Goal: Navigation & Orientation: Find specific page/section

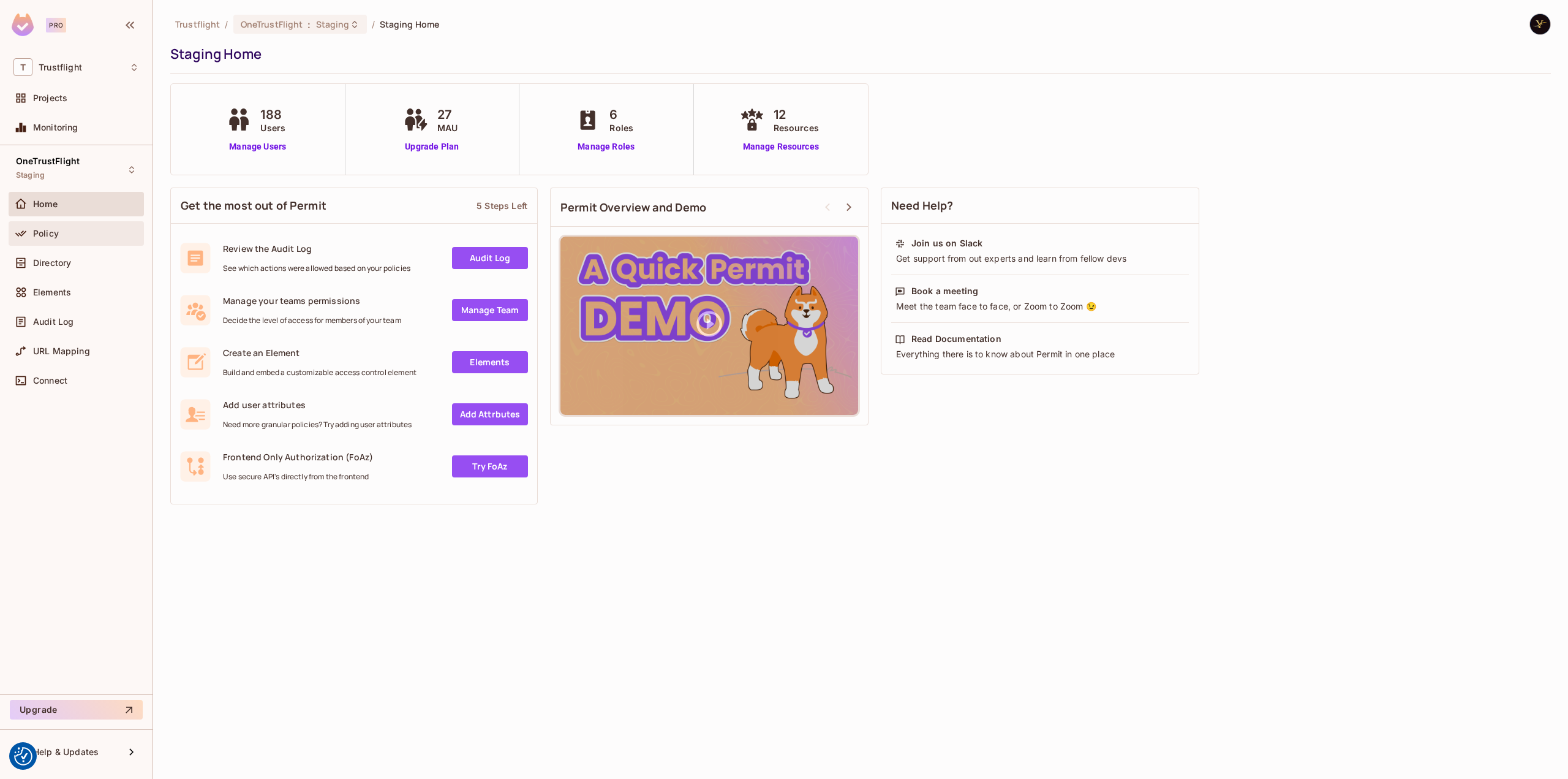
click at [83, 226] on div "Policy" at bounding box center [76, 233] width 126 height 15
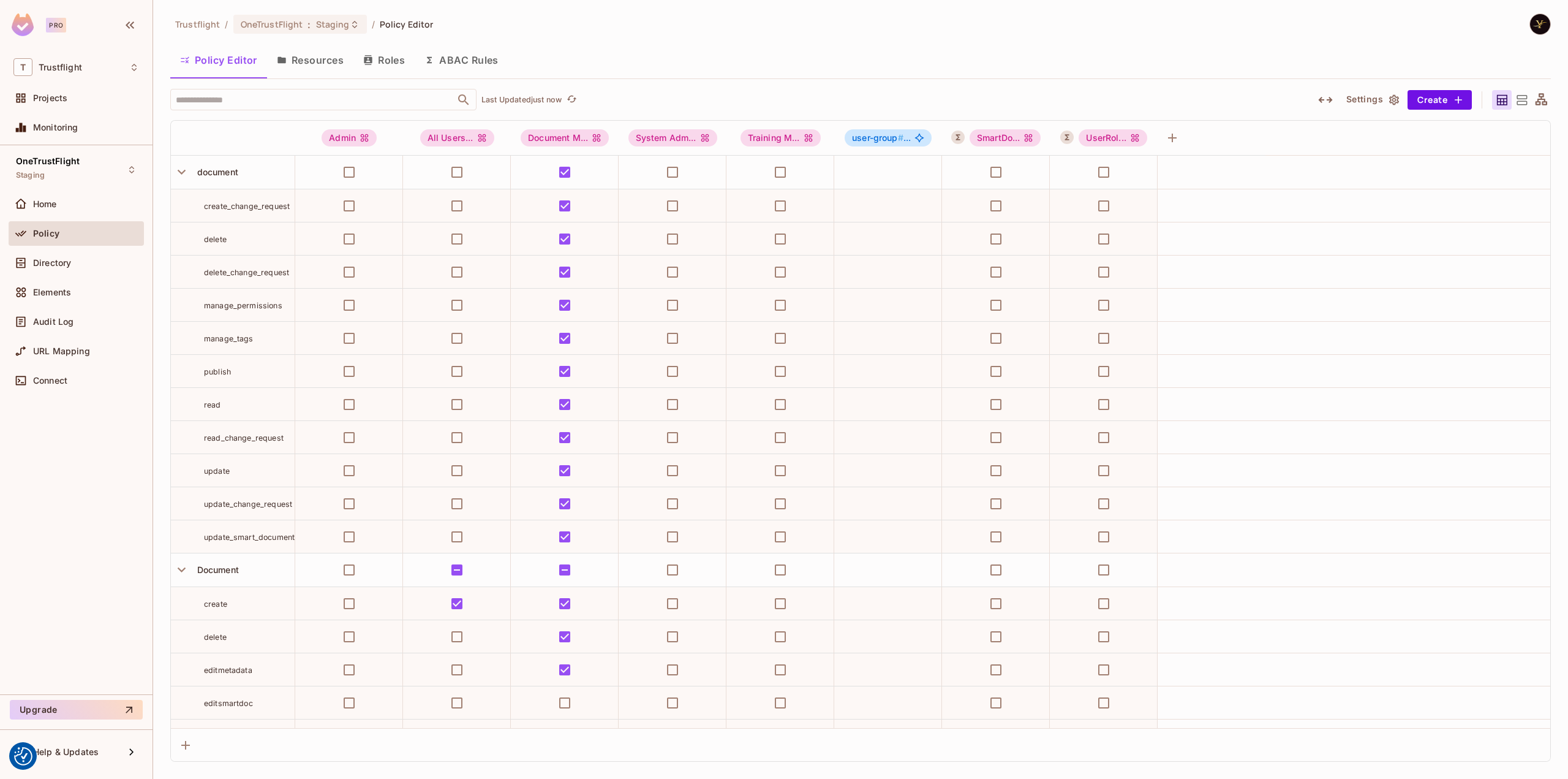
click at [489, 61] on button "ABAC Rules" at bounding box center [461, 60] width 93 height 31
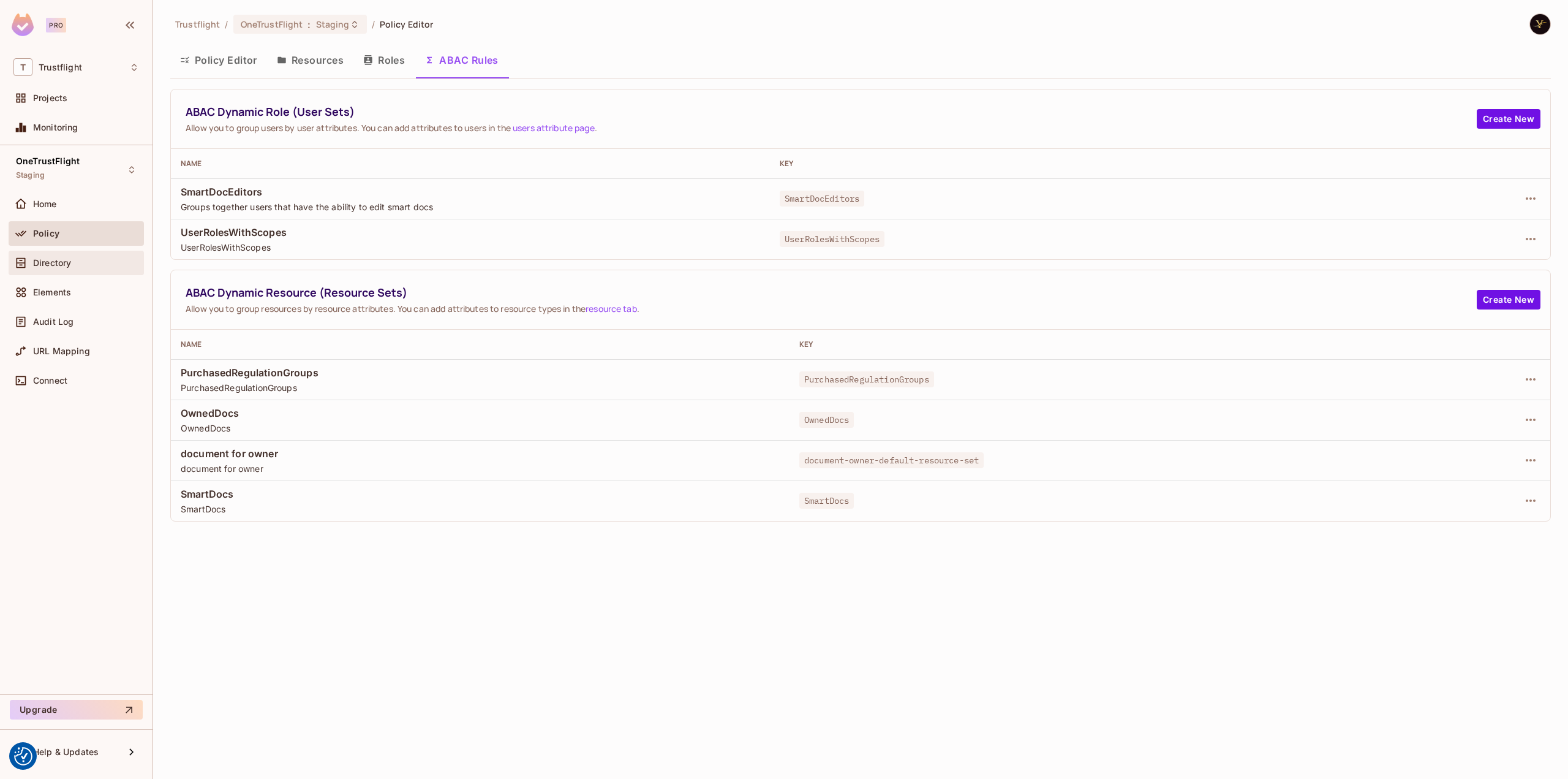
click at [107, 258] on div "Directory" at bounding box center [86, 263] width 106 height 10
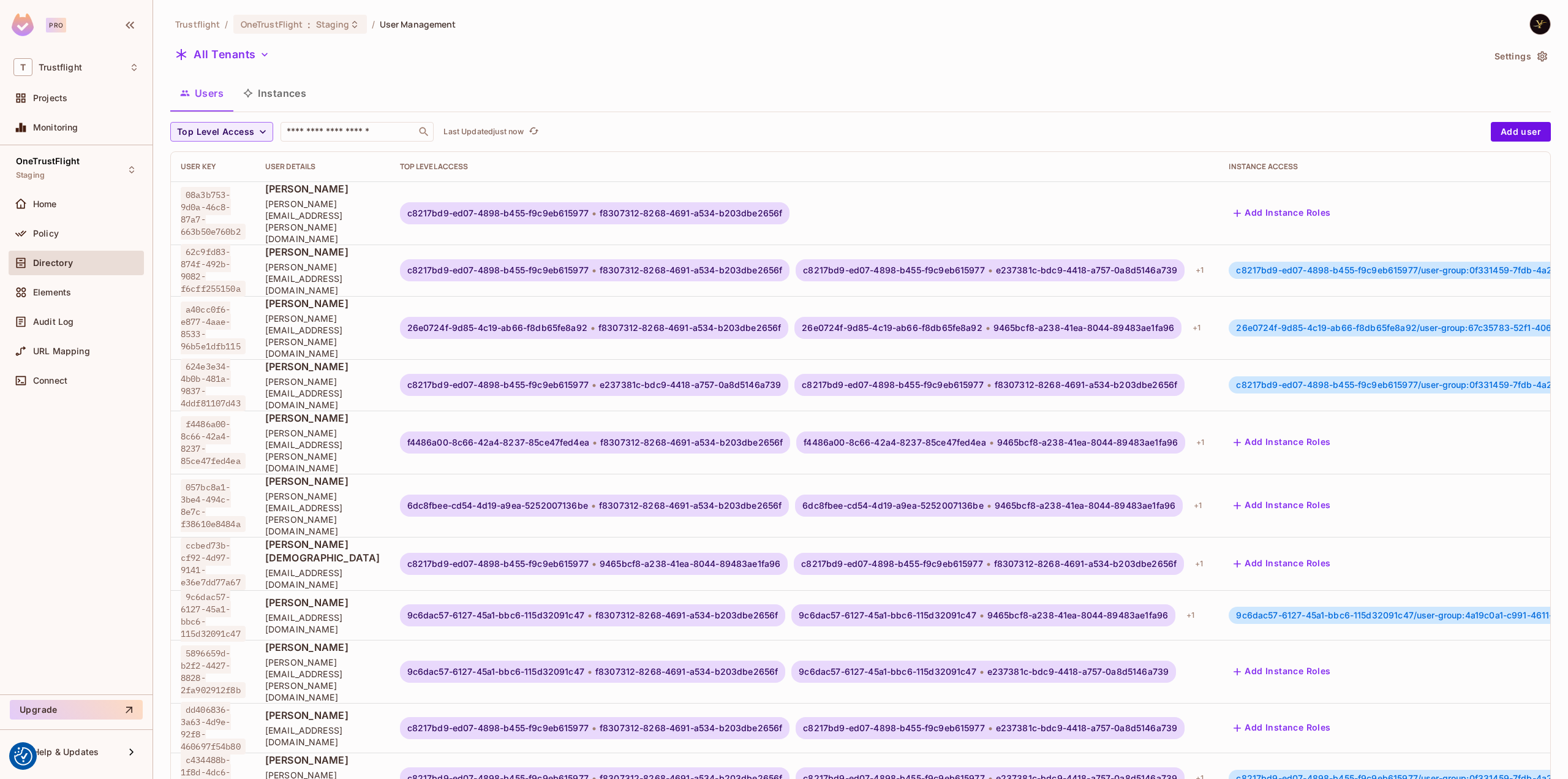
click at [294, 90] on button "Instances" at bounding box center [274, 94] width 83 height 31
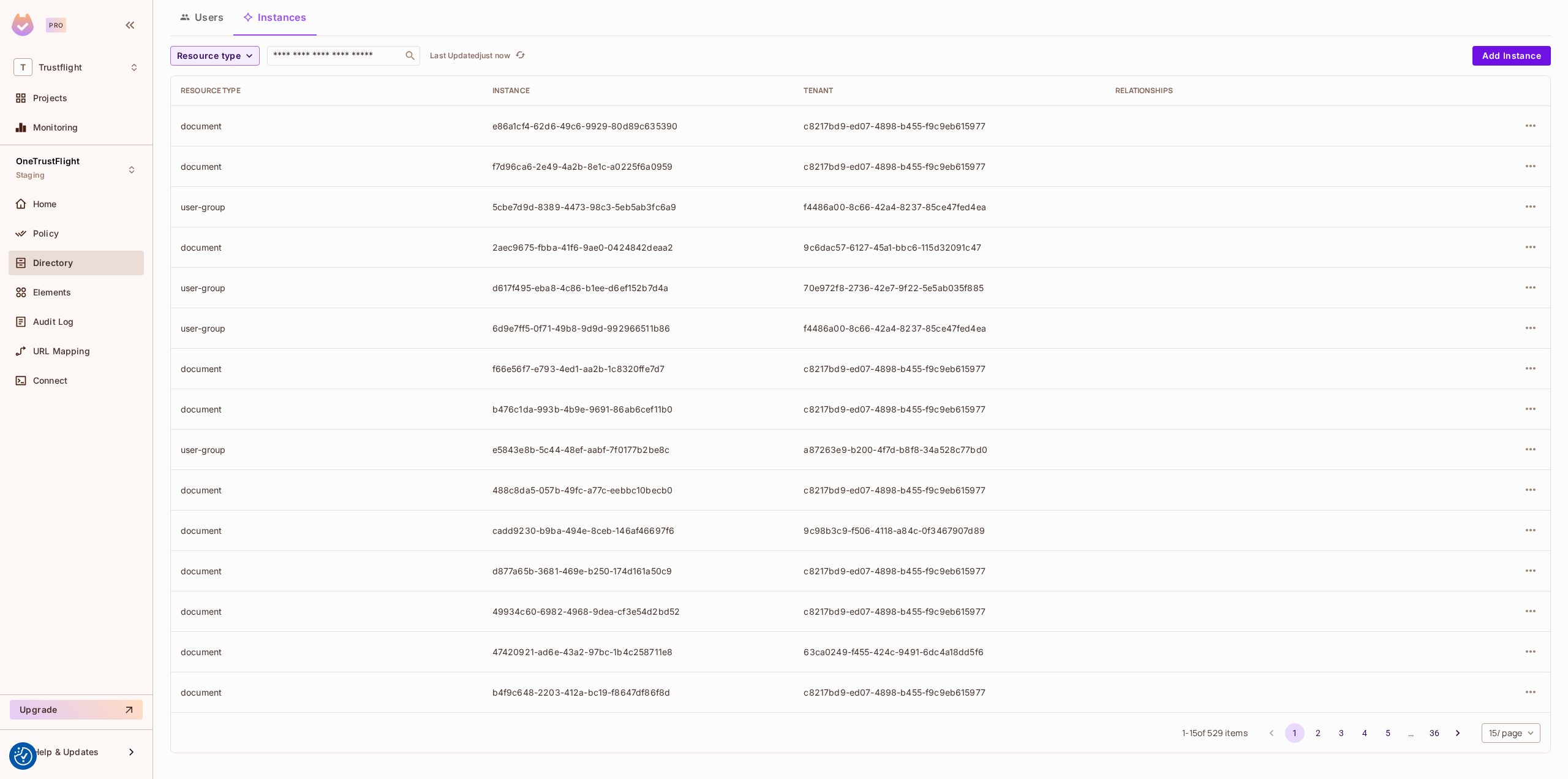
scroll to position [76, 0]
click at [774, 66] on div "Resource type ​ Last Updated just now Add Instance Resource type Instance Tenan…" at bounding box center [860, 399] width 1381 height 707
click at [872, 46] on div "Resource type ​ Last Updated just now" at bounding box center [818, 55] width 1296 height 19
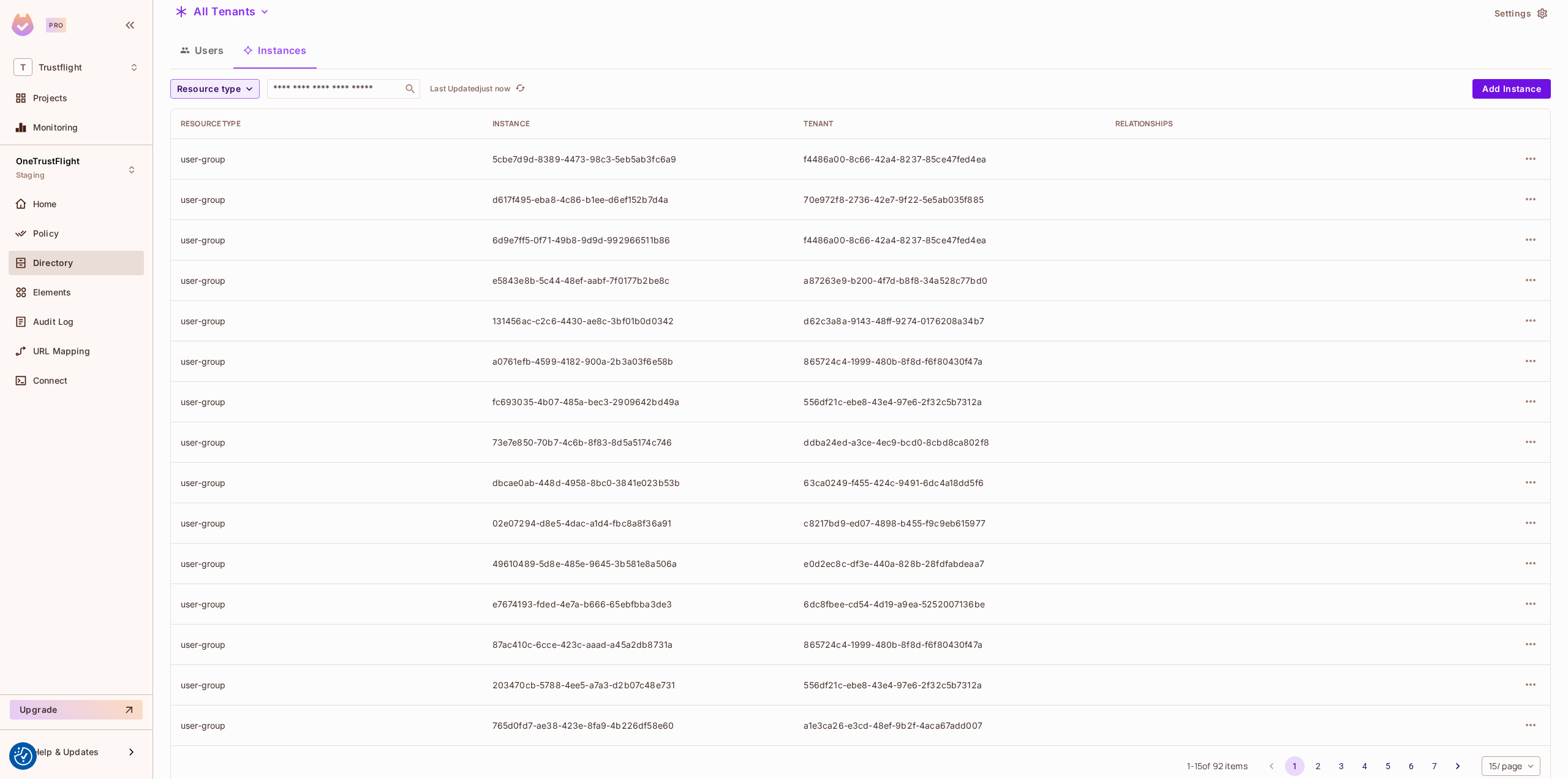
scroll to position [76, 0]
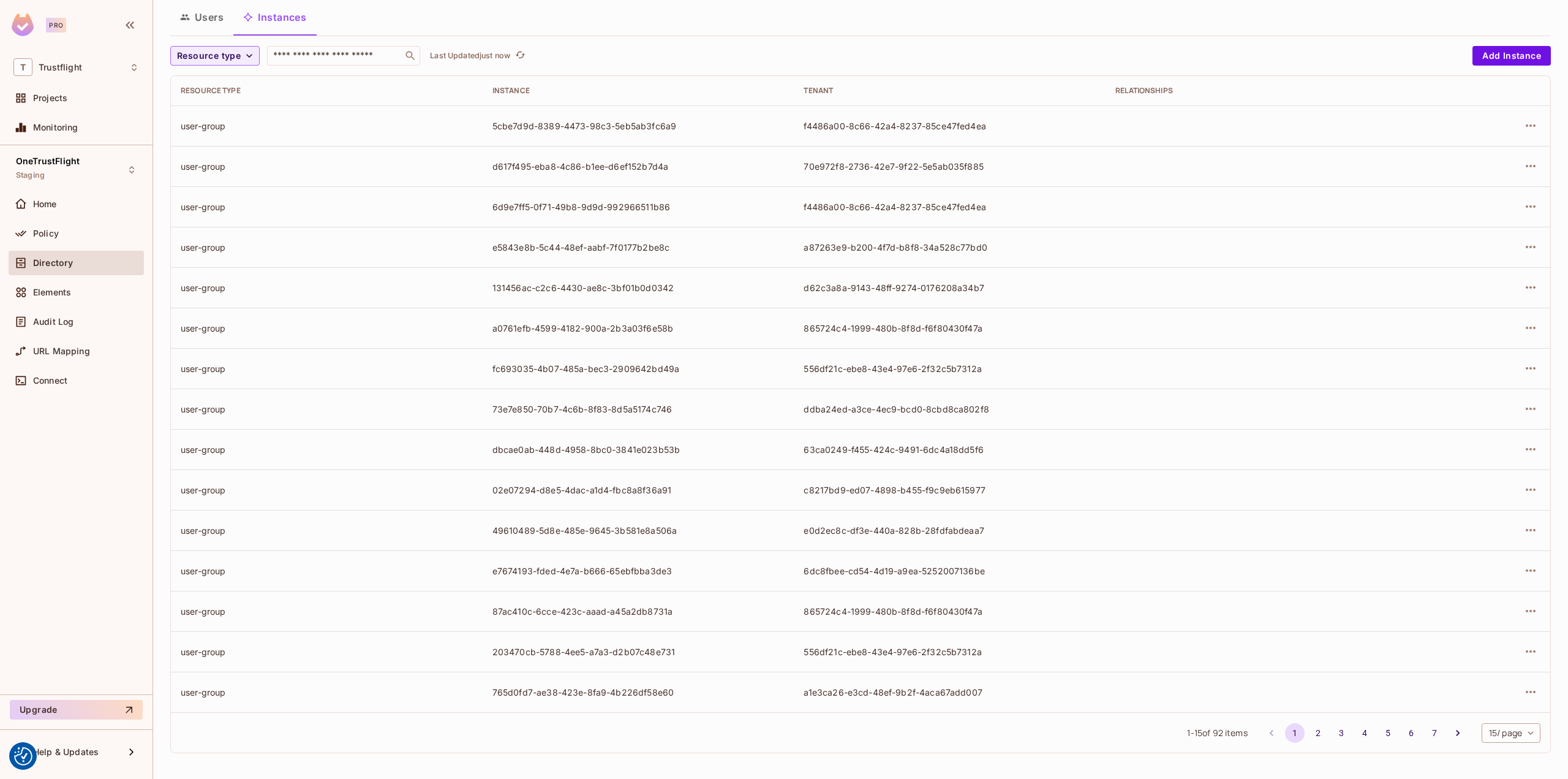
click at [650, 60] on div "Resource type ​ Last Updated just now" at bounding box center [818, 55] width 1296 height 19
click at [842, 46] on div "Resource type ​ Last Updated 1 minute ago" at bounding box center [818, 55] width 1296 height 19
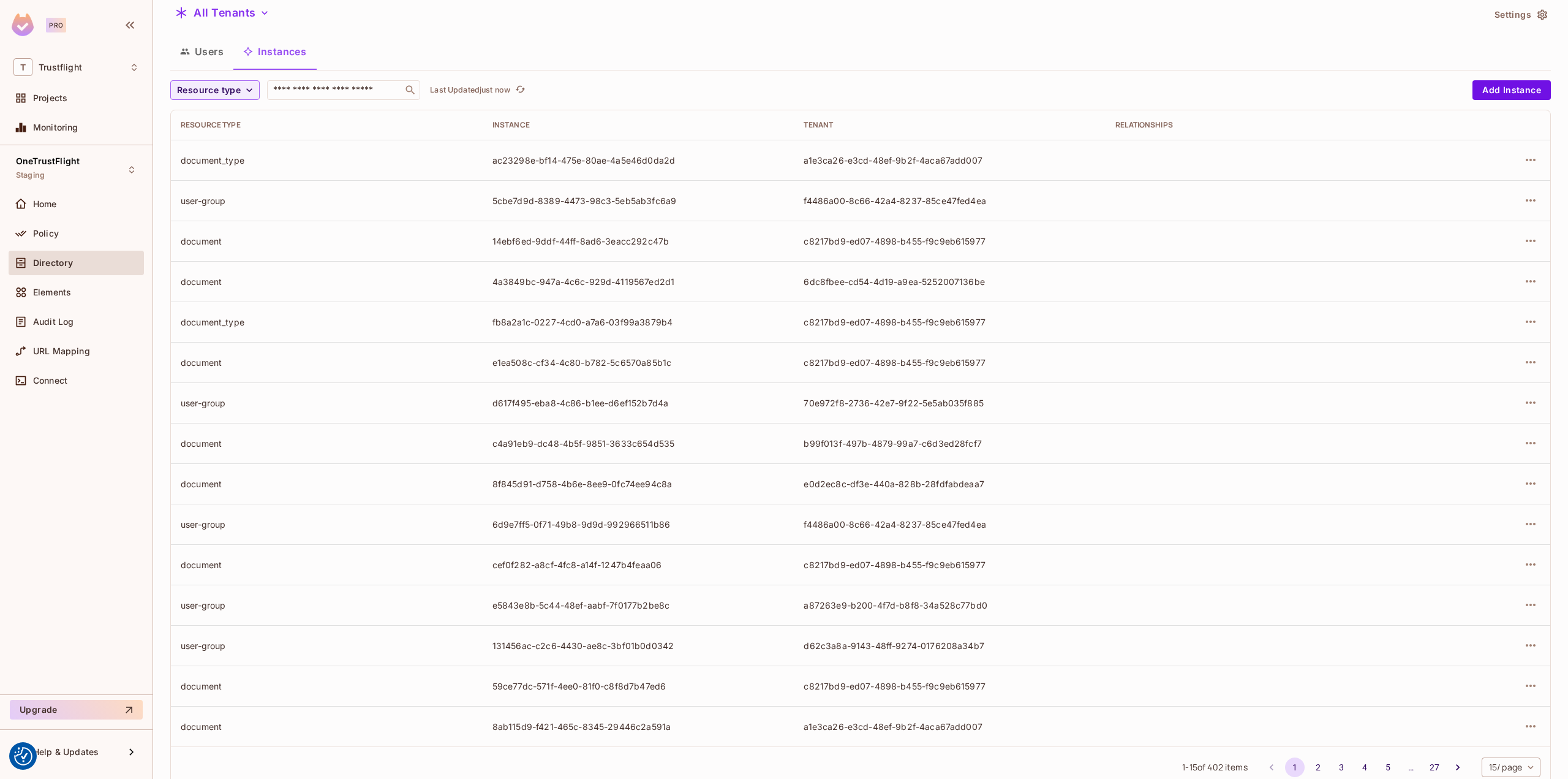
scroll to position [76, 0]
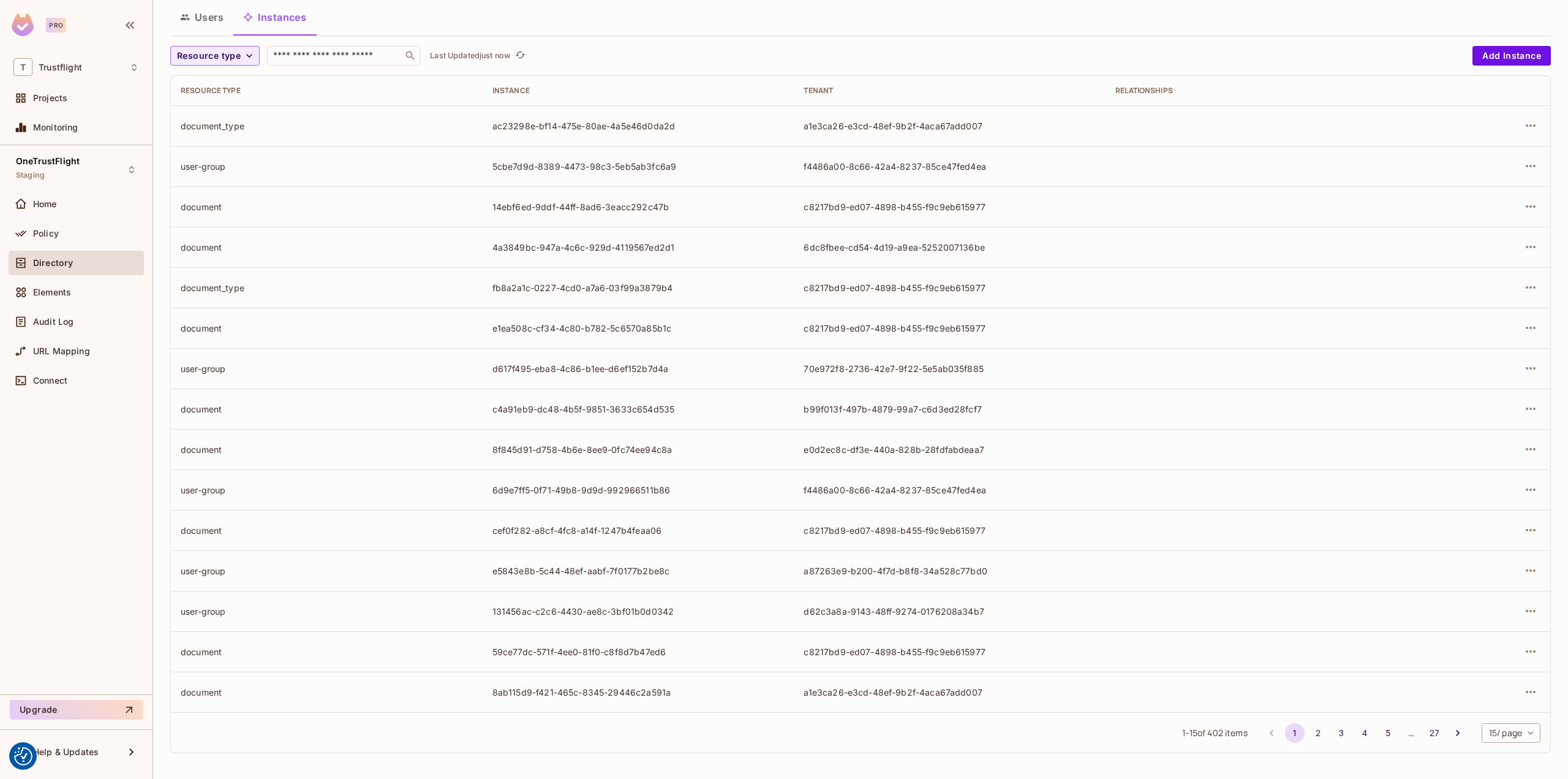
click at [1425, 736] on button "27" at bounding box center [1434, 733] width 19 height 19
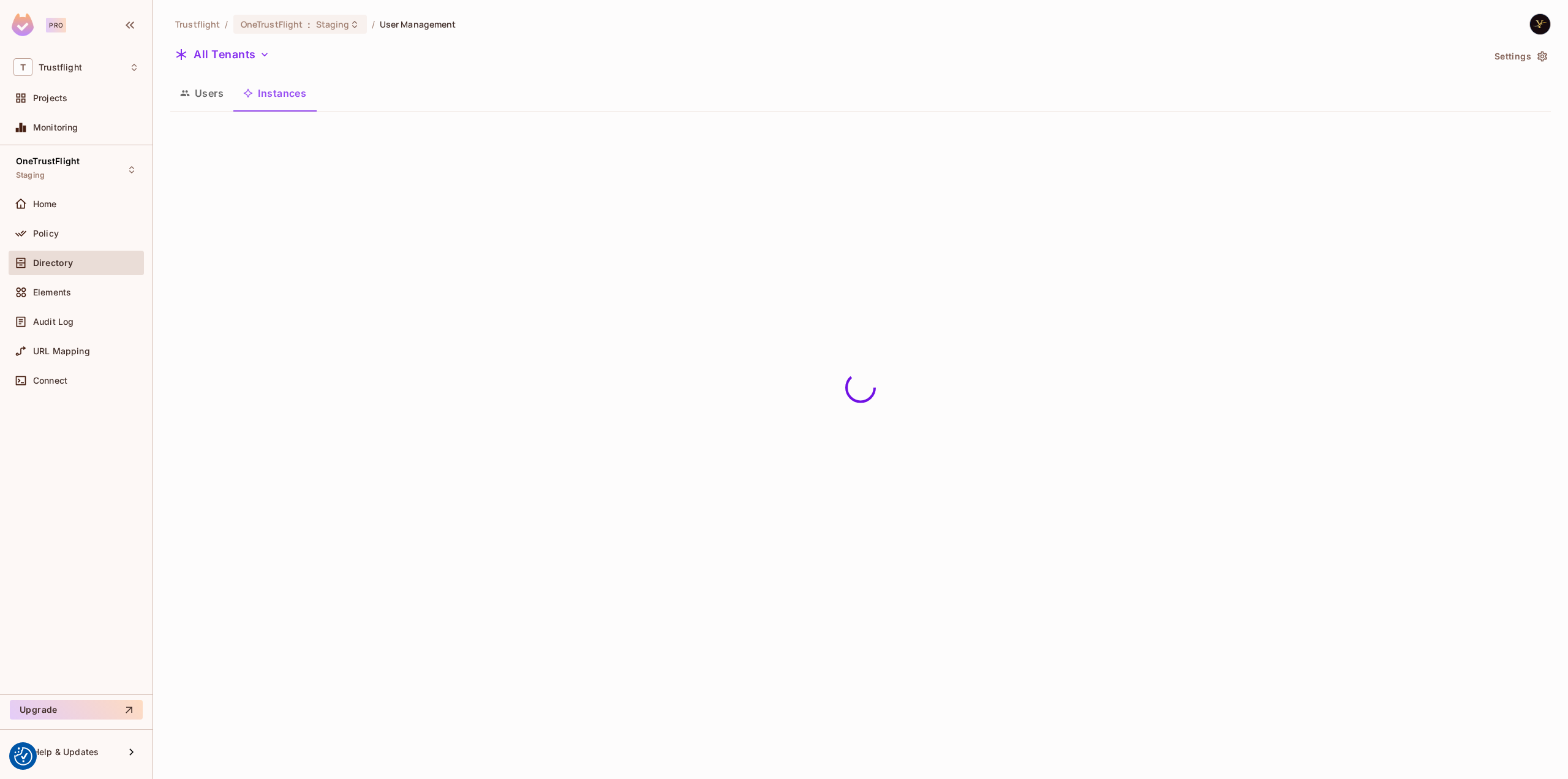
scroll to position [0, 0]
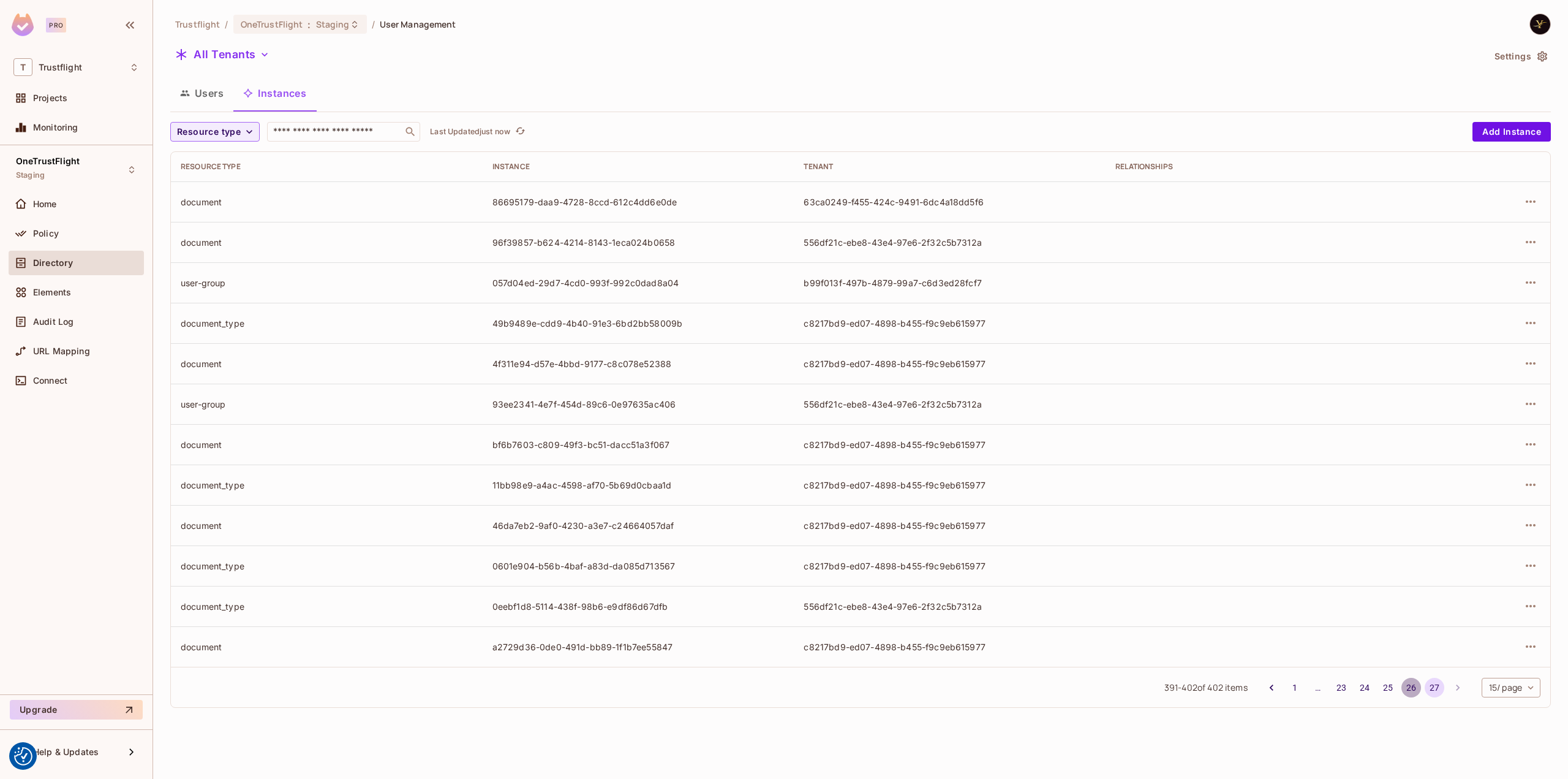
click at [1408, 687] on button "26" at bounding box center [1411, 687] width 19 height 19
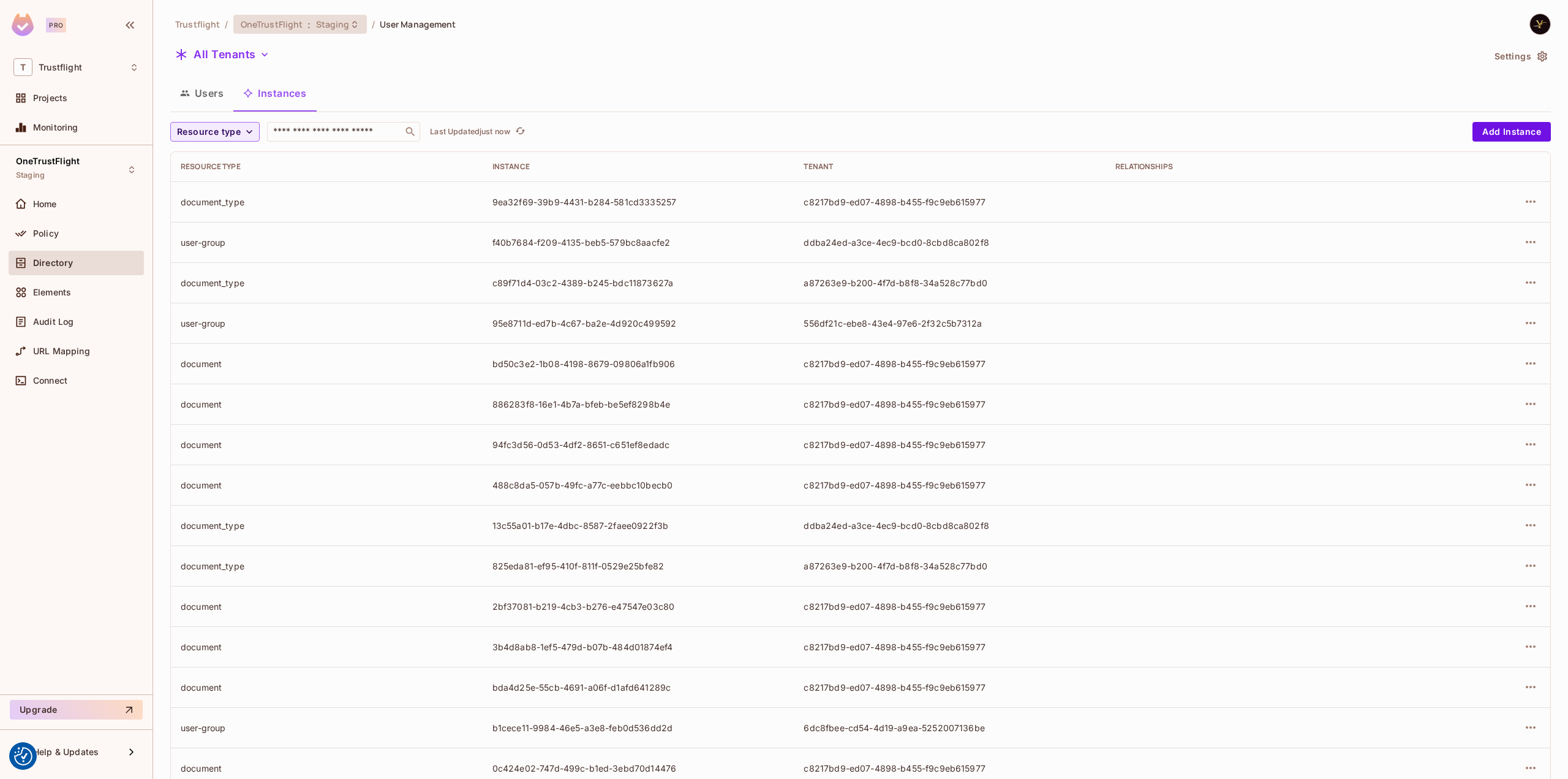
click at [331, 26] on span "Staging" at bounding box center [333, 24] width 34 height 12
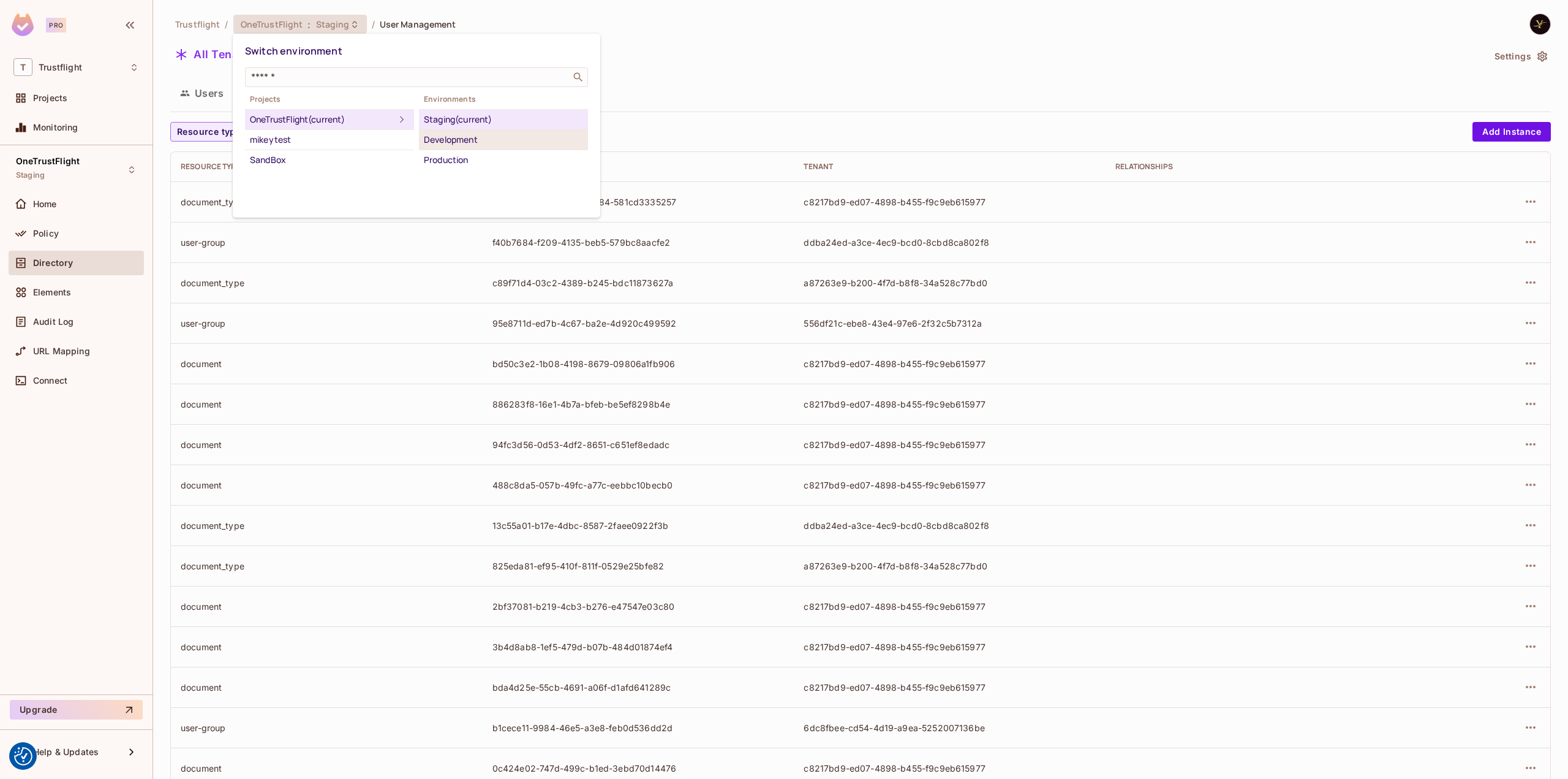
click at [464, 141] on div "Development" at bounding box center [504, 139] width 159 height 15
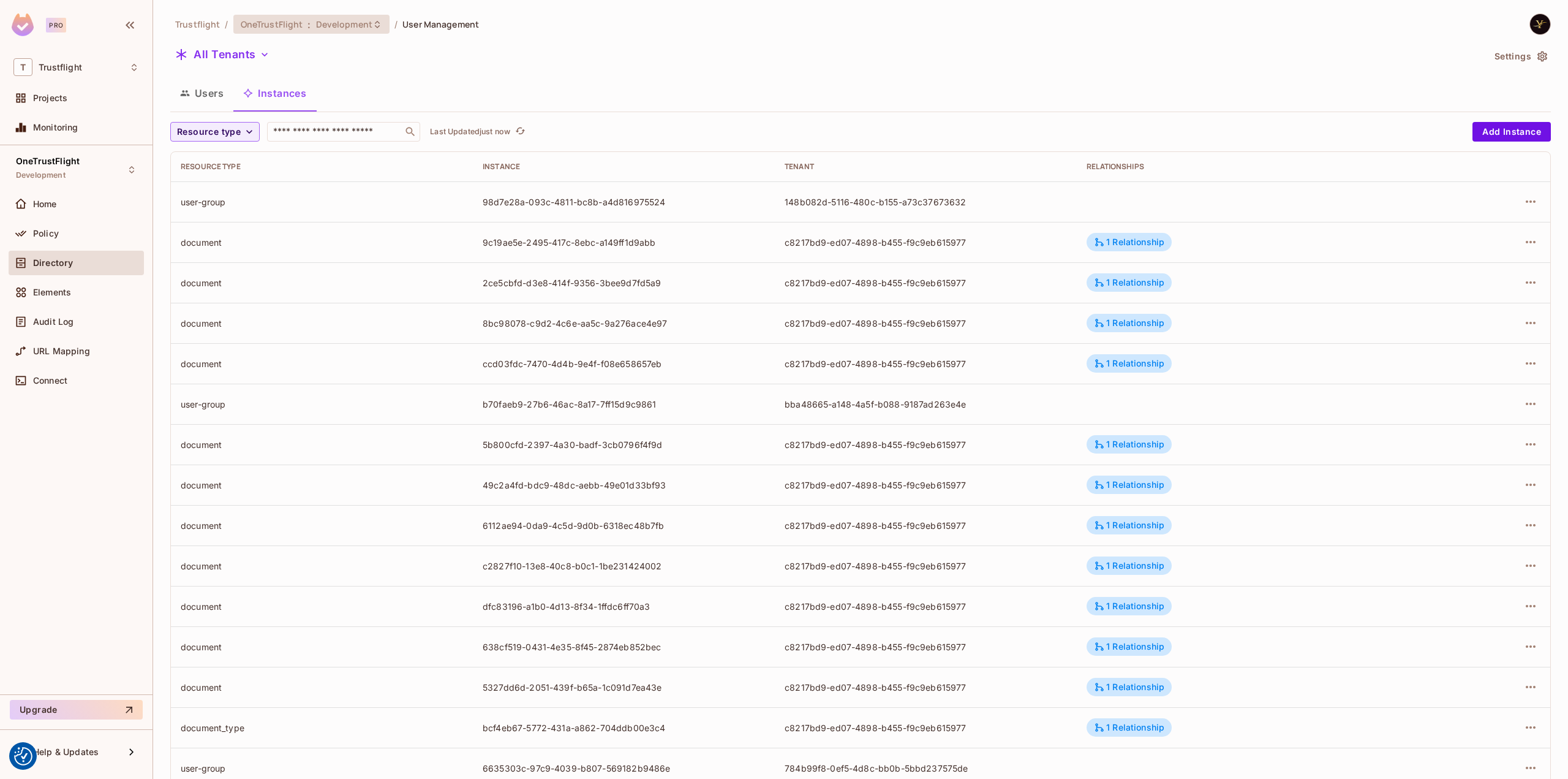
click at [368, 29] on span "Development" at bounding box center [344, 24] width 56 height 12
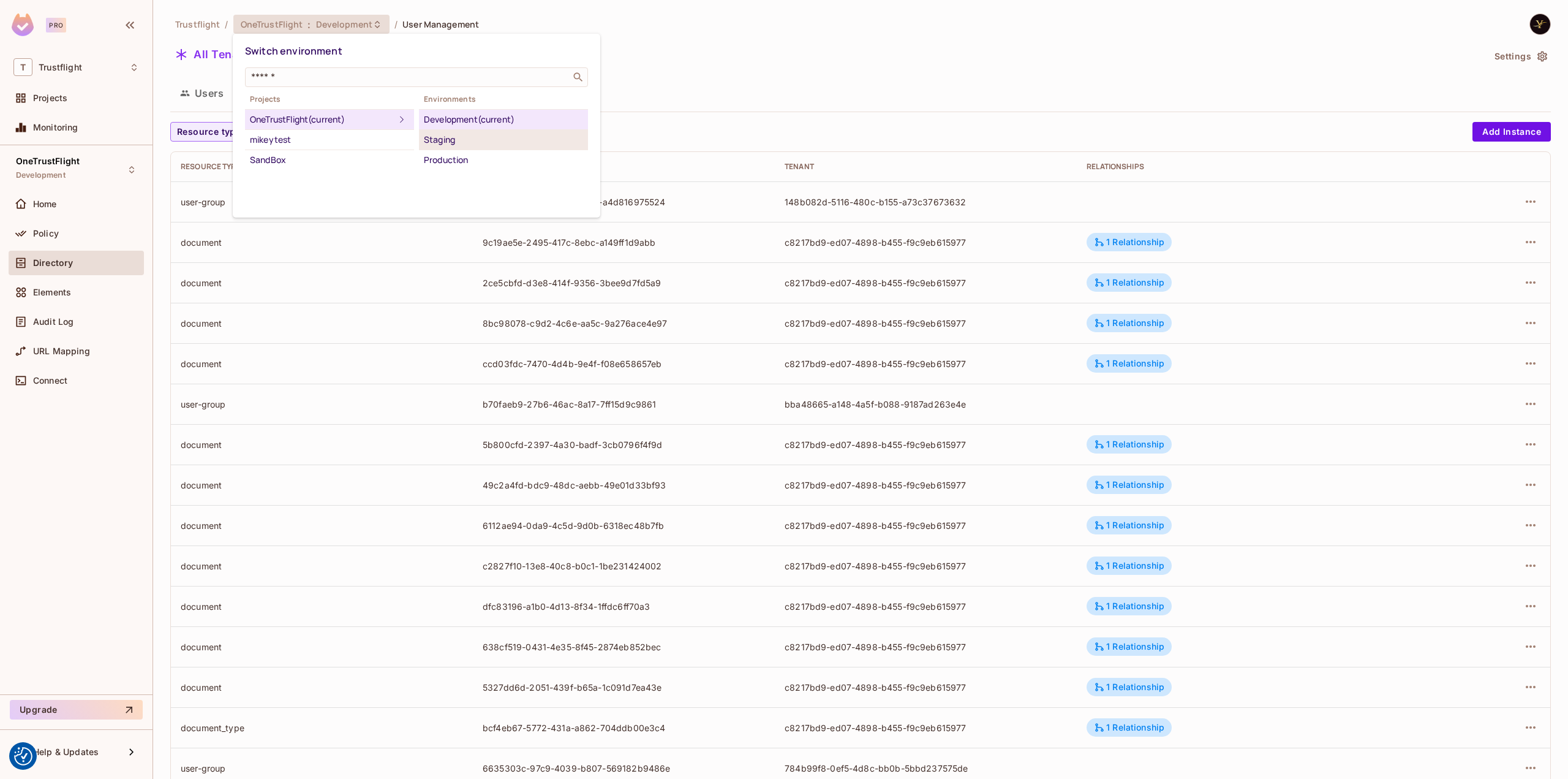
click at [450, 144] on div "Staging" at bounding box center [504, 139] width 159 height 15
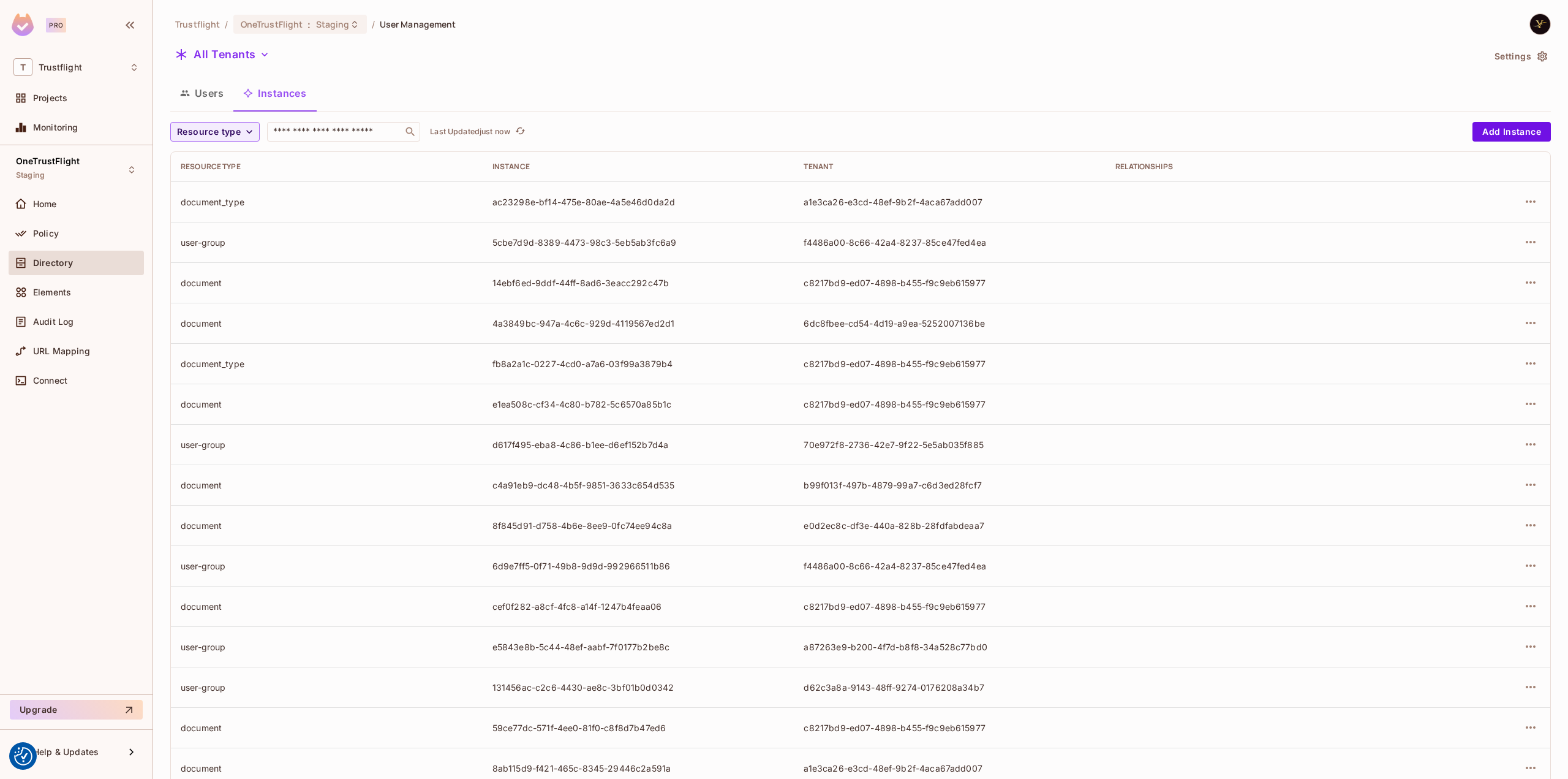
click at [1070, 76] on div "Trustflight / OneTrustFlight : Staging / User Management All Tenants Settings U…" at bounding box center [860, 426] width 1381 height 825
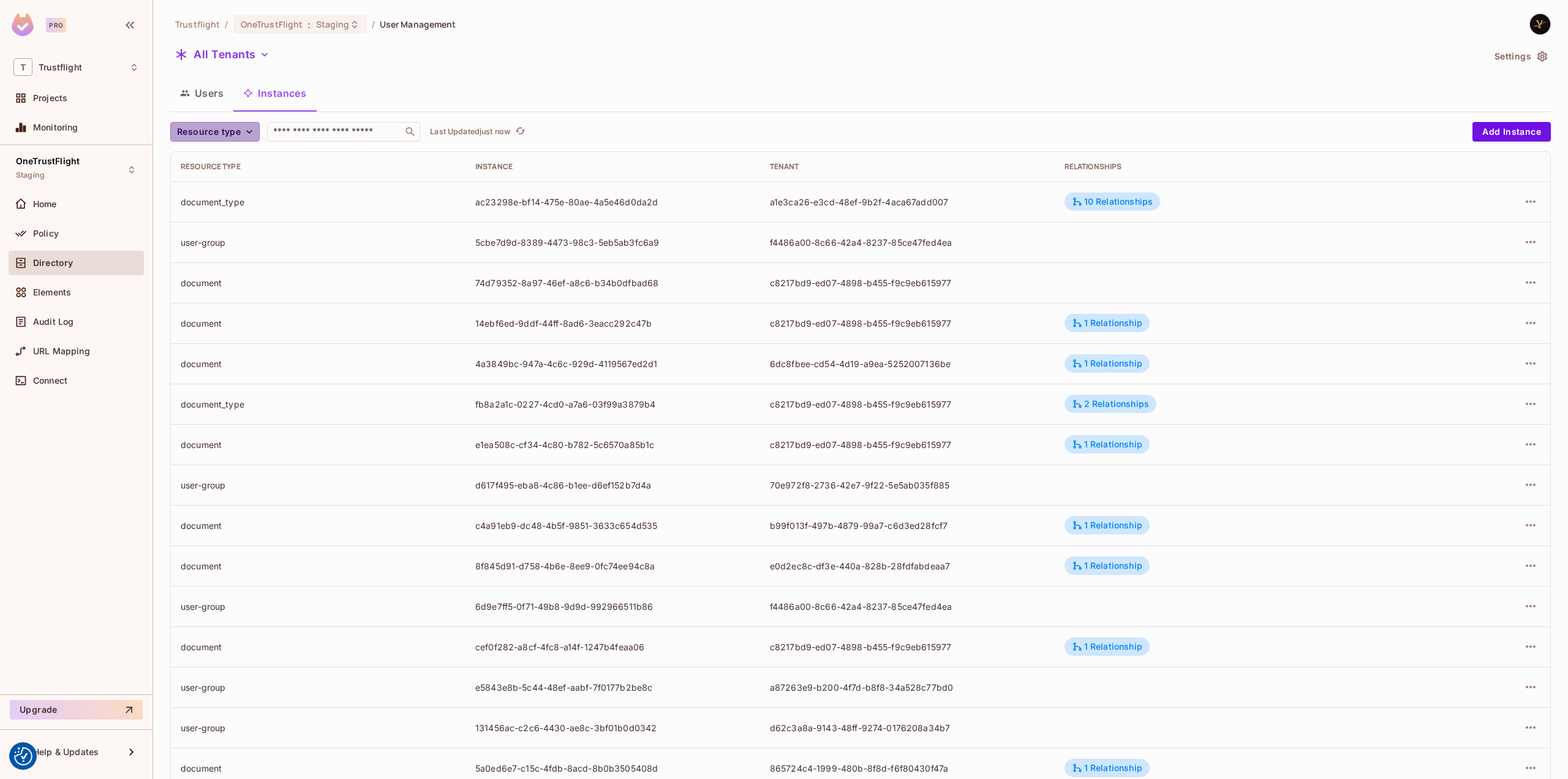
click at [226, 134] on span "Resource type" at bounding box center [209, 132] width 63 height 15
click at [229, 312] on span "document" at bounding box center [215, 318] width 70 height 12
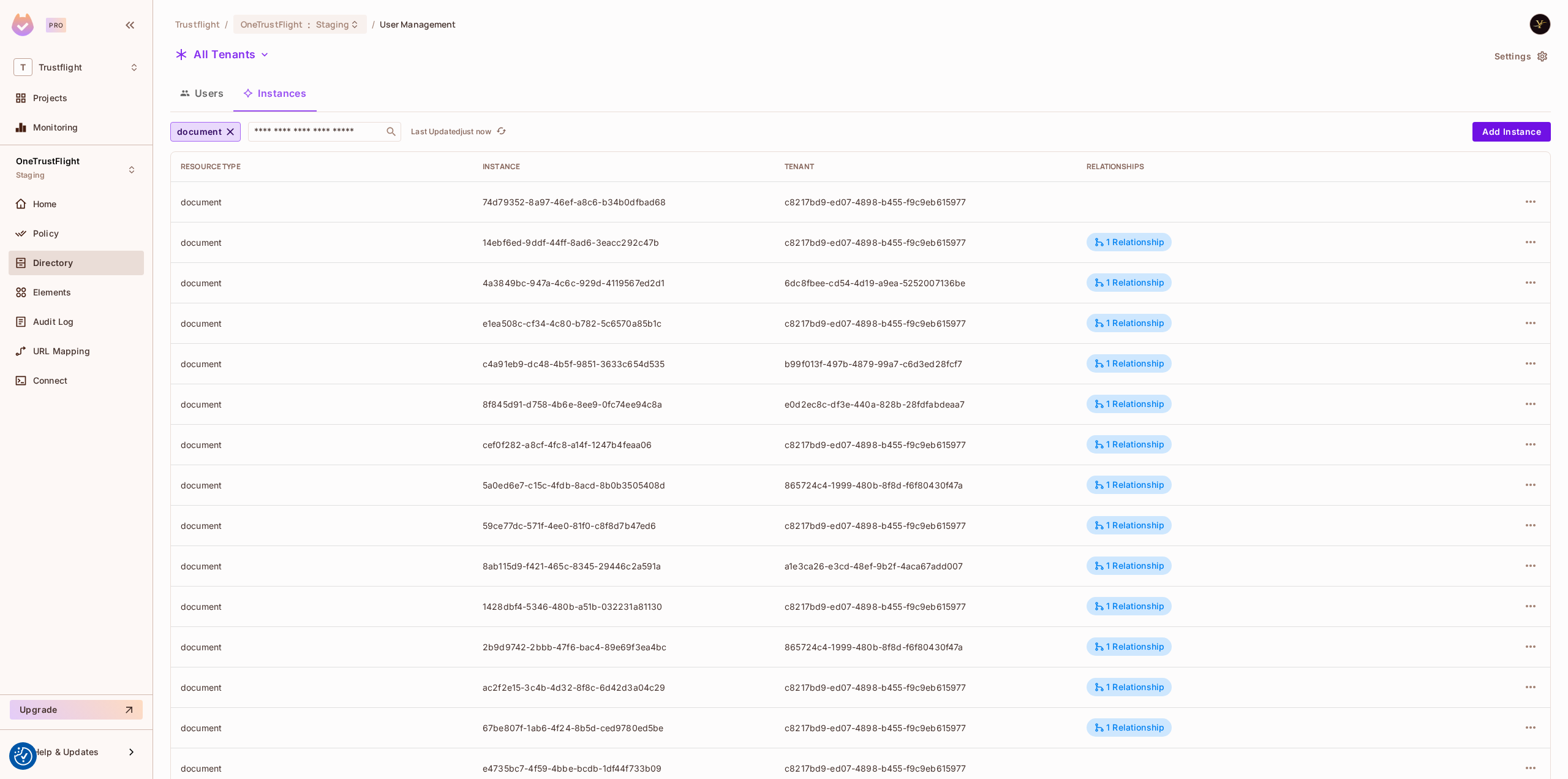
click at [918, 73] on div "Trustflight / OneTrustFlight : Staging / User Management All Tenants Settings U…" at bounding box center [860, 426] width 1381 height 825
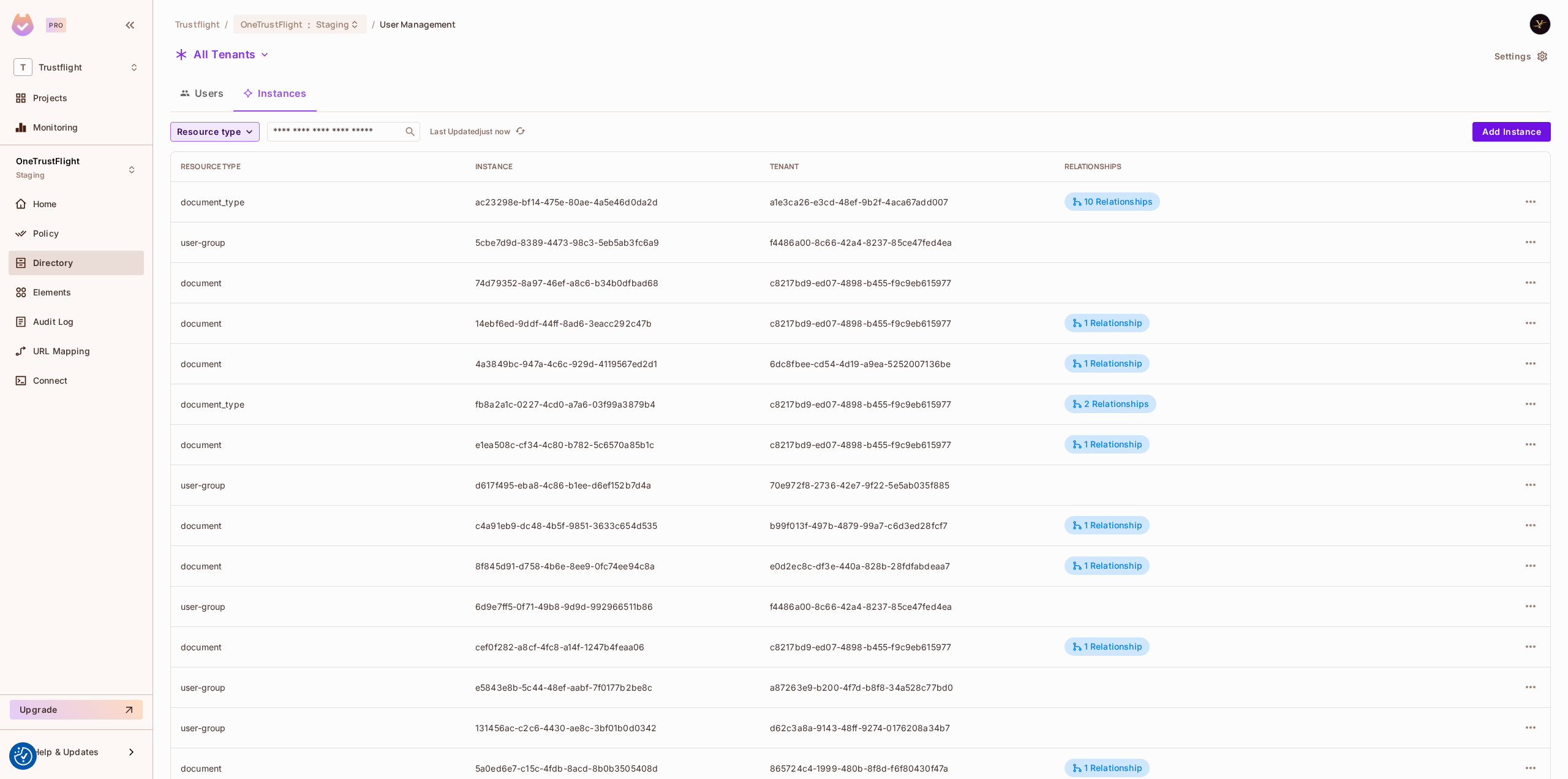
click at [229, 130] on span "Resource type" at bounding box center [209, 132] width 63 height 15
click at [1095, 108] on div at bounding box center [784, 390] width 1568 height 779
click at [226, 133] on span "Resource type" at bounding box center [209, 132] width 63 height 15
click at [232, 203] on li "document" at bounding box center [215, 196] width 90 height 26
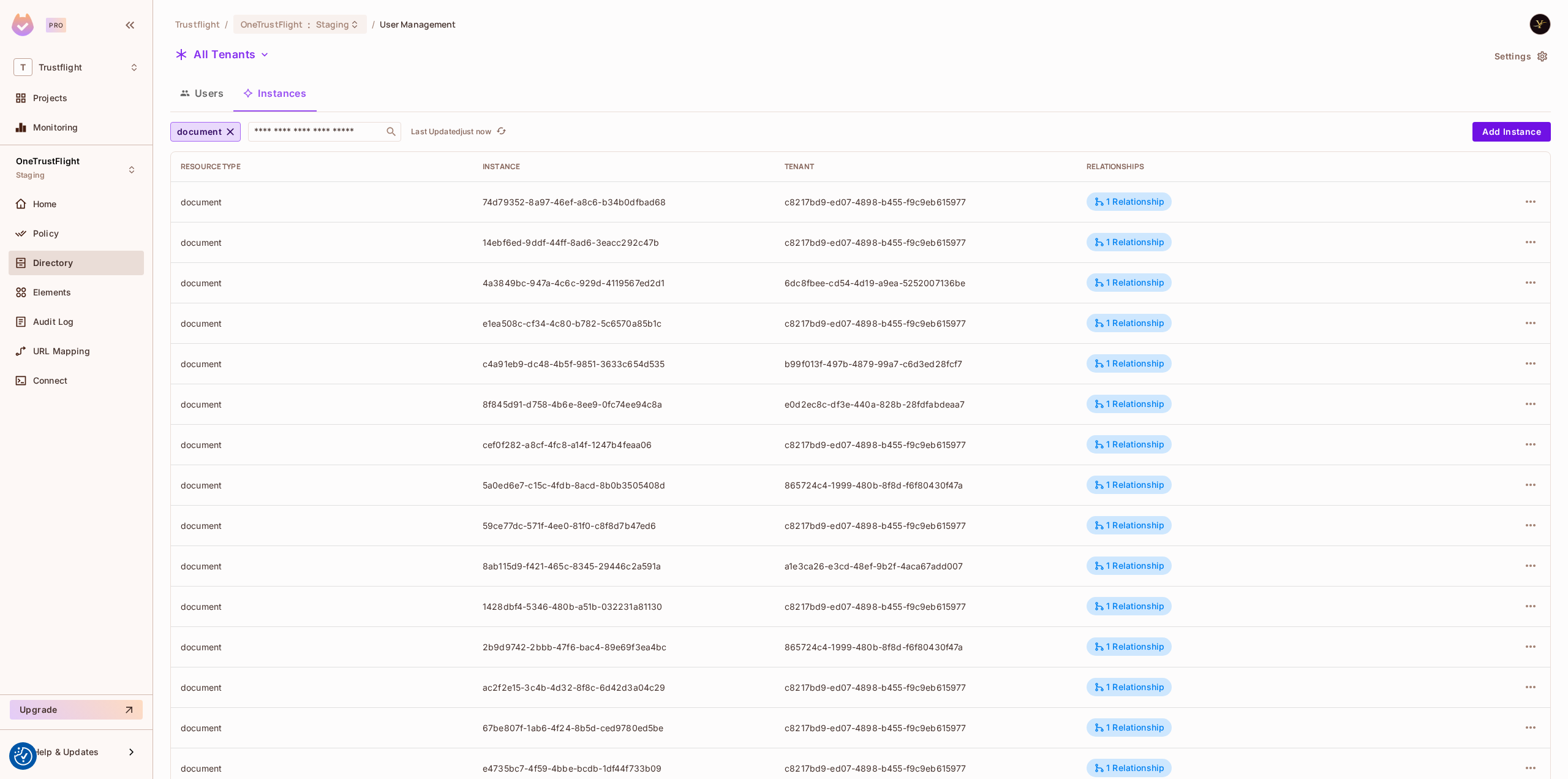
click at [1109, 65] on div "All Tenants" at bounding box center [826, 56] width 1313 height 23
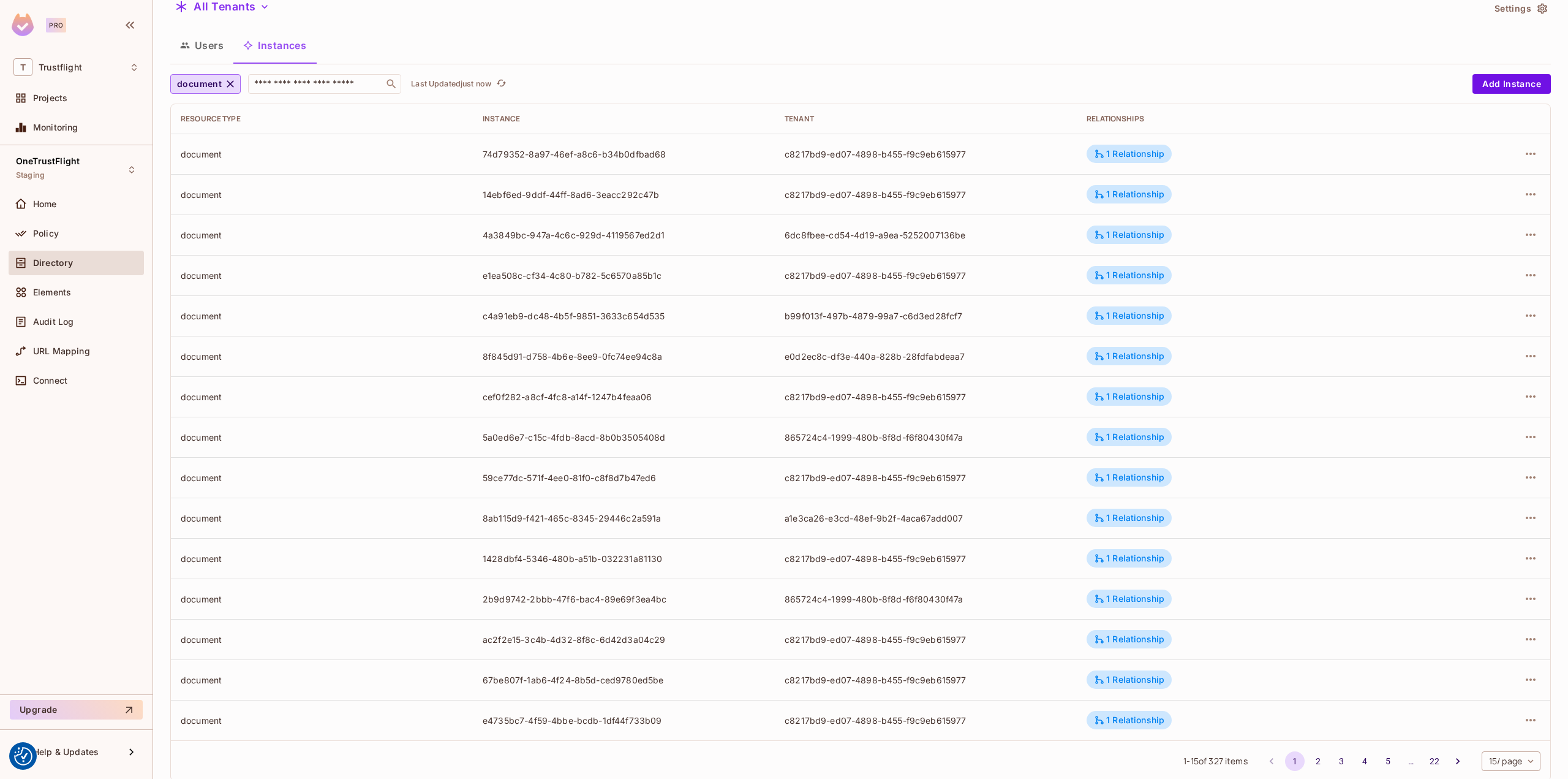
scroll to position [76, 0]
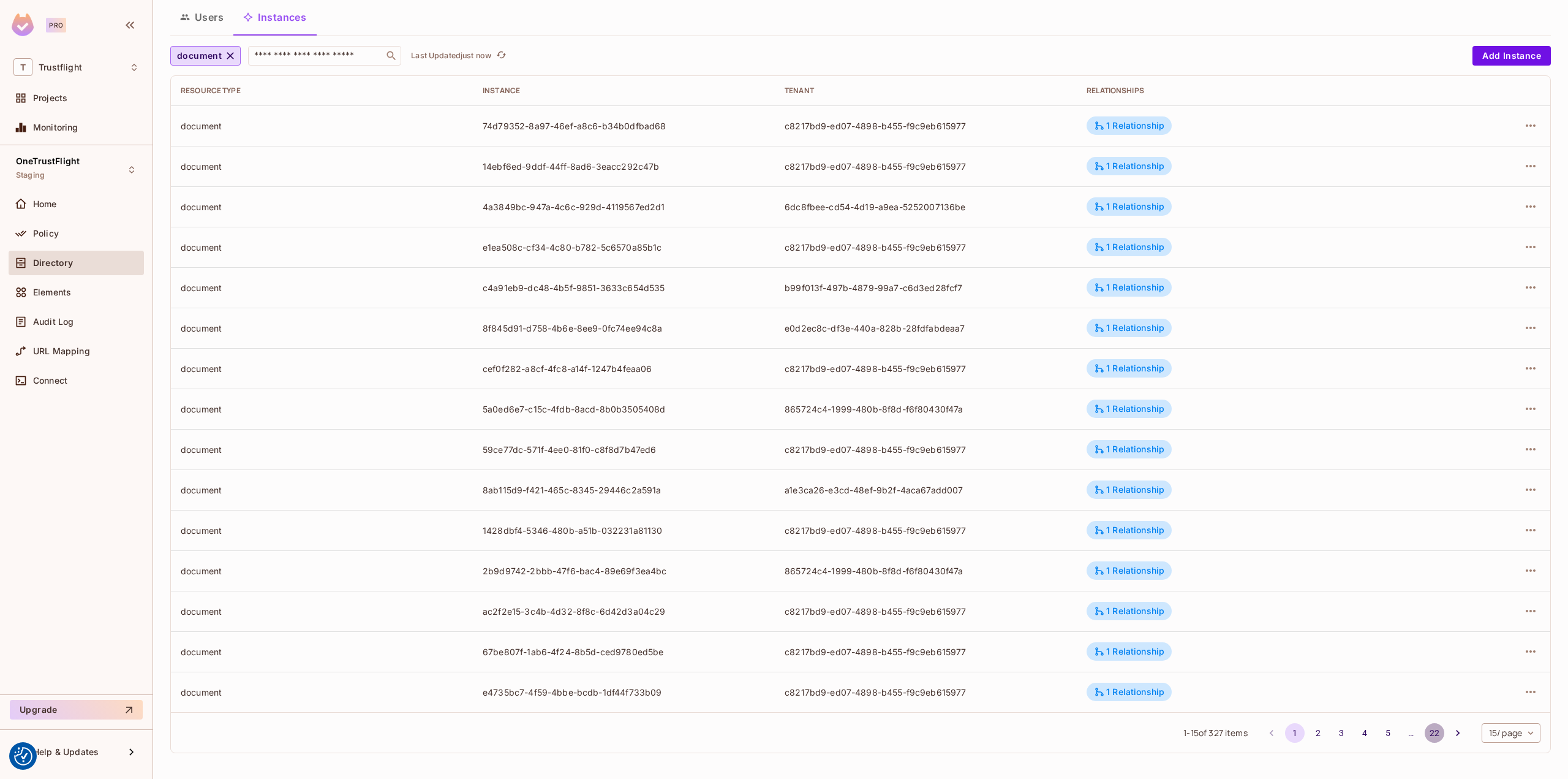
click at [1425, 733] on button "22" at bounding box center [1434, 733] width 19 height 19
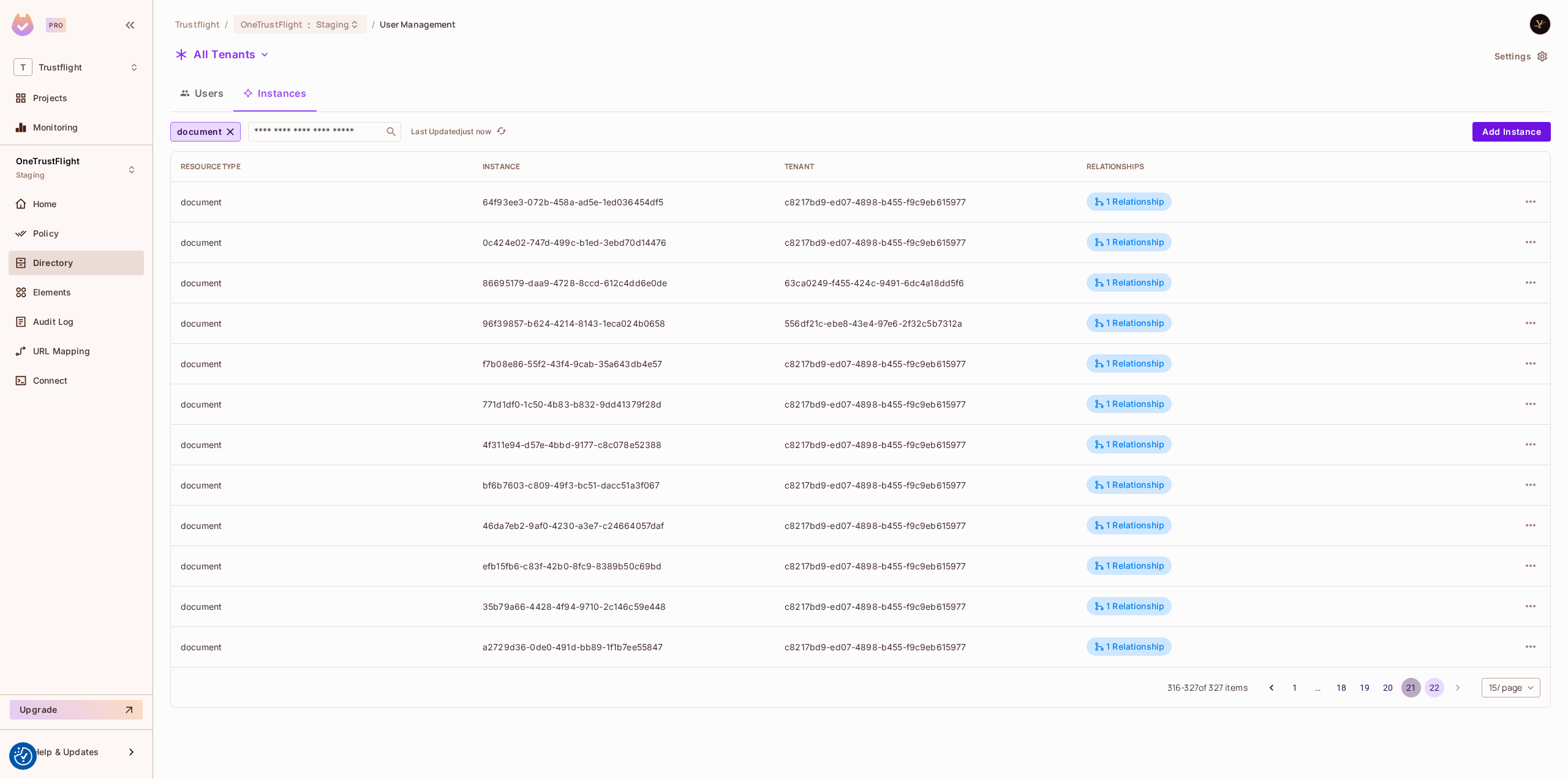
click at [1411, 687] on button "21" at bounding box center [1411, 687] width 19 height 19
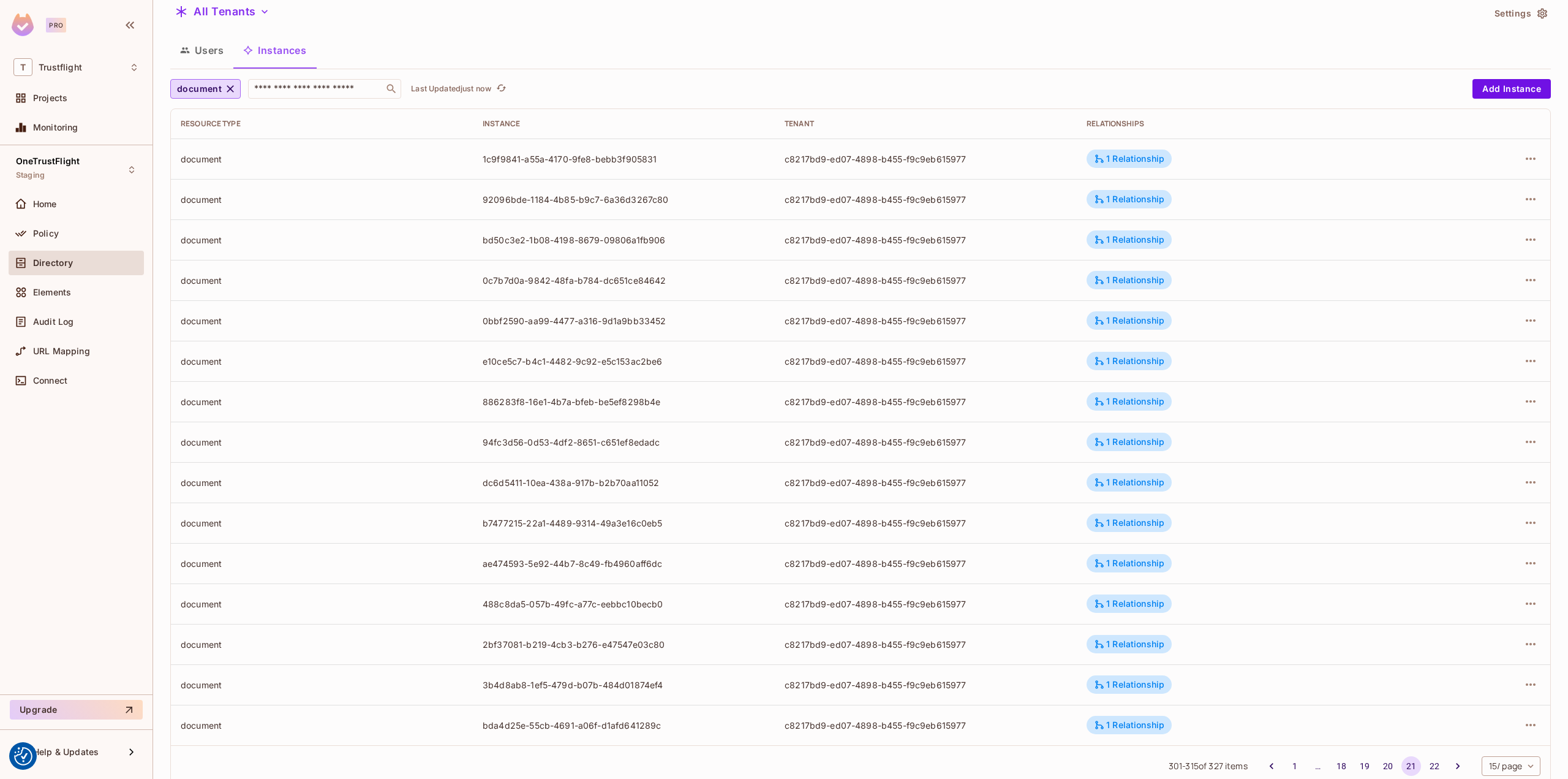
scroll to position [76, 0]
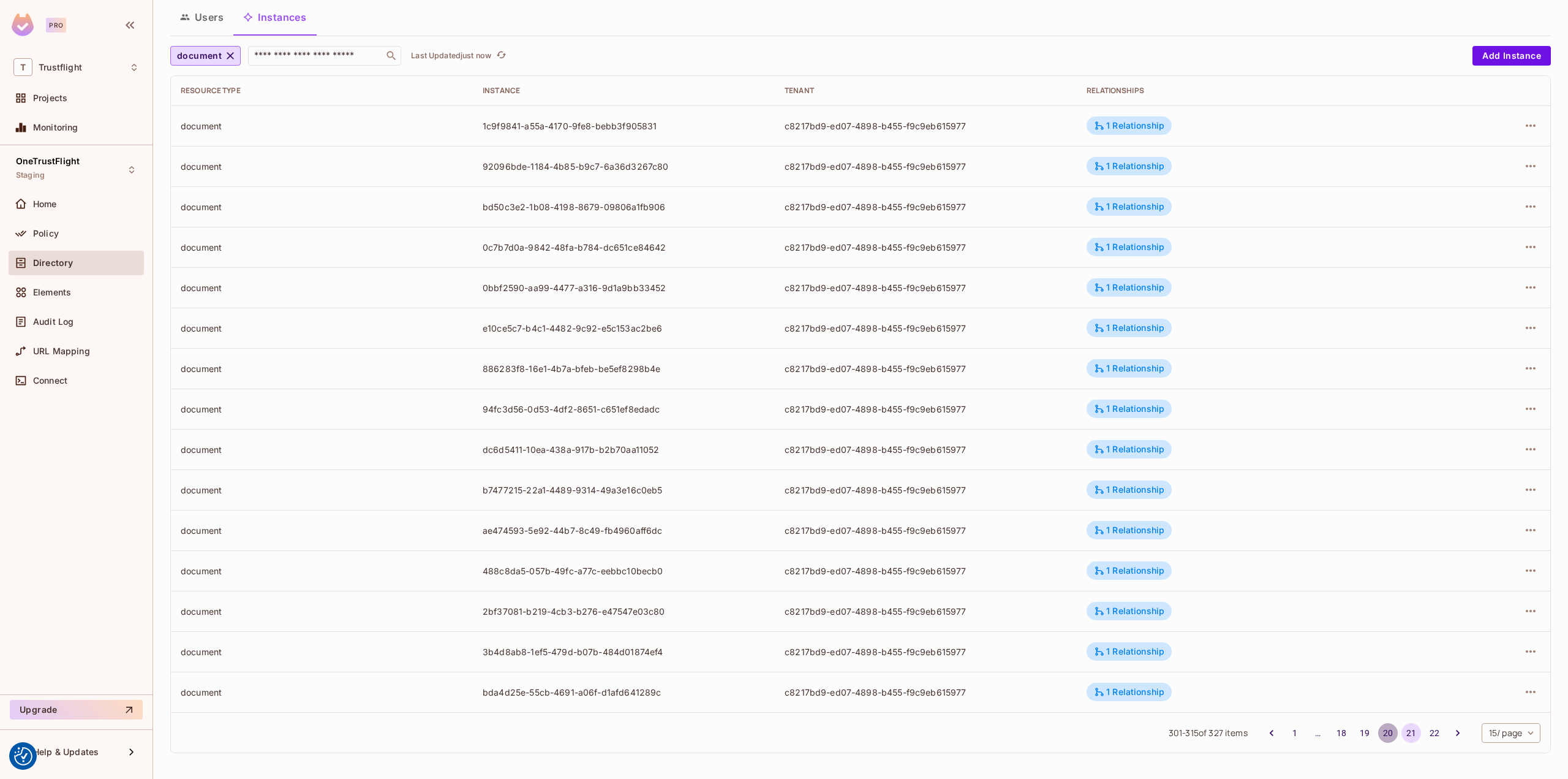
click at [1378, 730] on button "20" at bounding box center [1387, 733] width 19 height 19
click at [1355, 727] on button "19" at bounding box center [1364, 733] width 19 height 19
click at [1332, 726] on button "18" at bounding box center [1341, 733] width 19 height 19
click at [1332, 729] on button "17" at bounding box center [1341, 733] width 19 height 19
click at [1332, 730] on button "16" at bounding box center [1341, 733] width 19 height 19
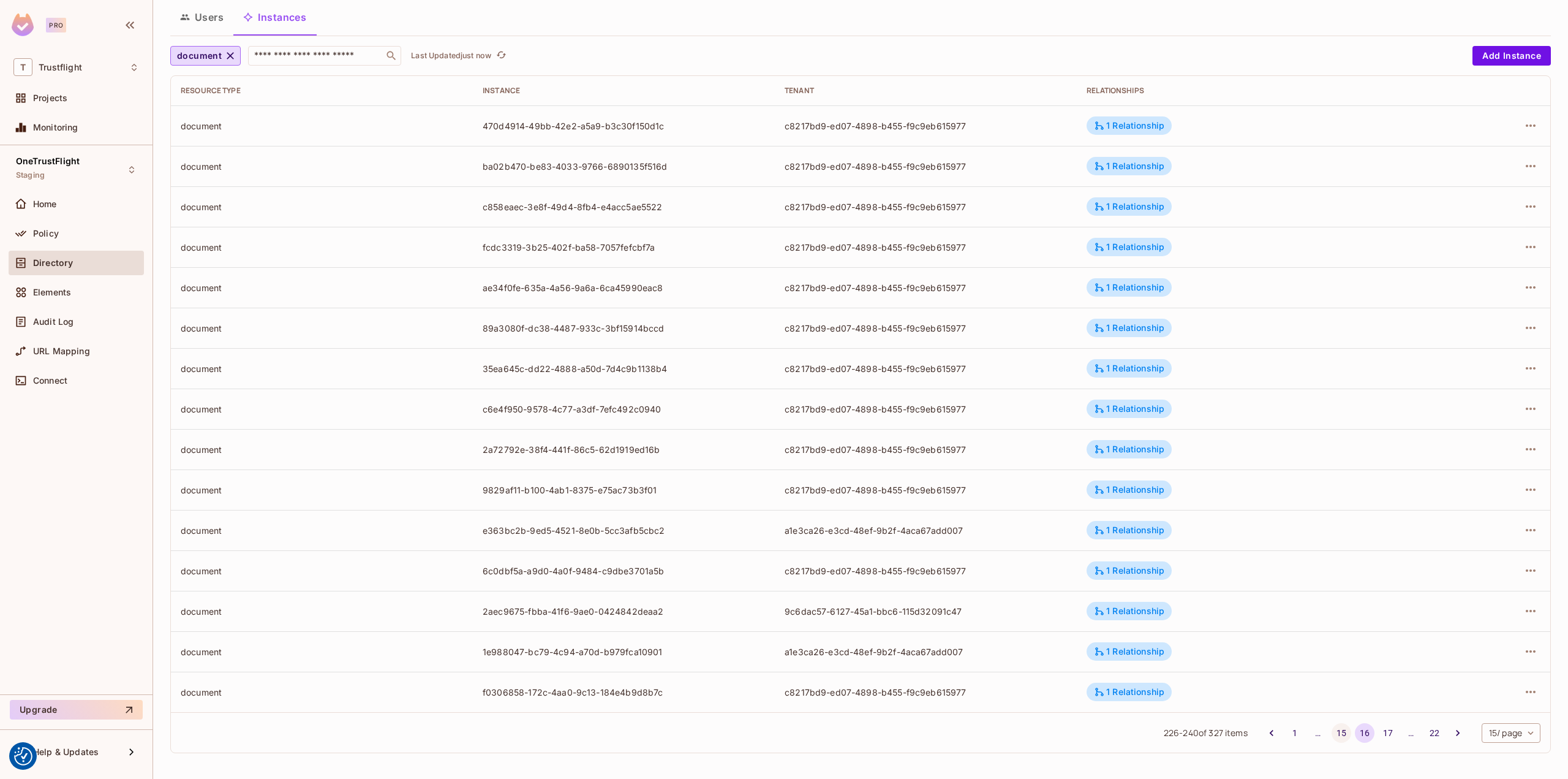
click at [1332, 727] on button "15" at bounding box center [1341, 733] width 19 height 19
click at [1334, 733] on button "14" at bounding box center [1341, 733] width 19 height 19
click at [1332, 731] on button "13" at bounding box center [1341, 733] width 19 height 19
